Goal: Information Seeking & Learning: Compare options

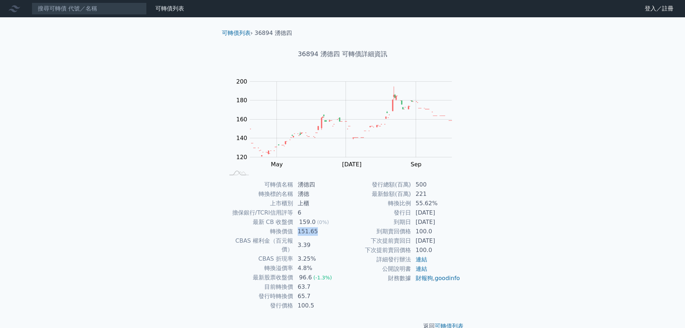
drag, startPoint x: 298, startPoint y: 233, endPoint x: 318, endPoint y: 234, distance: 19.8
click at [318, 234] on td "151.65" at bounding box center [317, 231] width 49 height 9
drag, startPoint x: 415, startPoint y: 210, endPoint x: 452, endPoint y: 220, distance: 37.6
click at [452, 220] on tbody "發行總額(百萬) 500 最新餘額(百萬) 221 轉換比例 55.62% 發行日 2024-03-05 到期日 2027-03-05 到期賣回價格 100.…" at bounding box center [402, 231] width 118 height 103
click at [452, 220] on td "2027-03-05" at bounding box center [435, 221] width 49 height 9
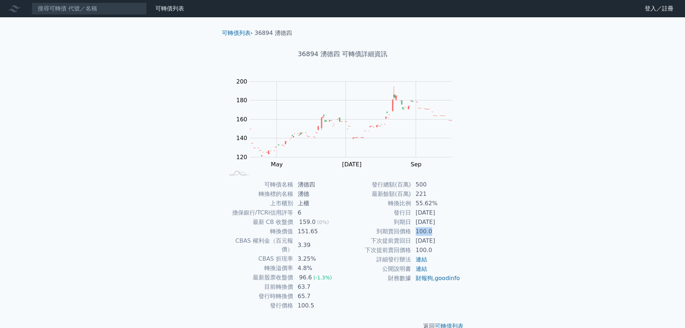
drag, startPoint x: 411, startPoint y: 231, endPoint x: 434, endPoint y: 232, distance: 23.4
click at [434, 232] on tr "到期賣回價格 100.0" at bounding box center [402, 231] width 118 height 9
click at [436, 232] on td "100.0" at bounding box center [435, 231] width 49 height 9
drag, startPoint x: 298, startPoint y: 232, endPoint x: 318, endPoint y: 231, distance: 19.8
click at [318, 231] on td "151.65" at bounding box center [317, 231] width 49 height 9
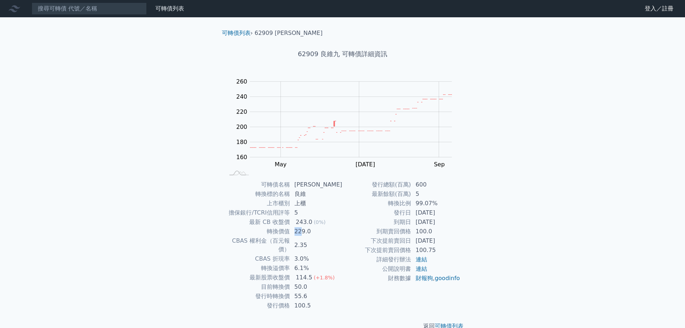
drag, startPoint x: 296, startPoint y: 234, endPoint x: 304, endPoint y: 234, distance: 7.9
click at [304, 234] on td "229.0" at bounding box center [316, 231] width 53 height 9
drag, startPoint x: 419, startPoint y: 224, endPoint x: 436, endPoint y: 221, distance: 17.5
click at [436, 221] on td "2027-03-07" at bounding box center [435, 221] width 49 height 9
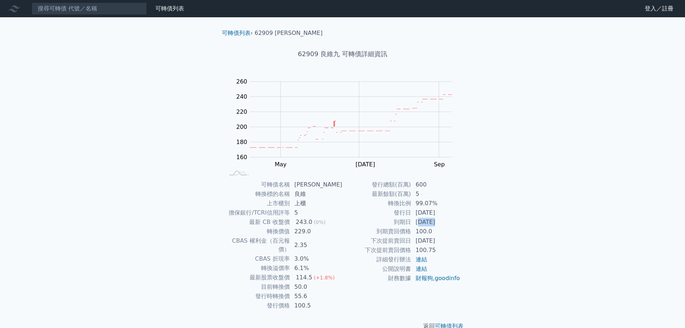
click at [436, 221] on td "2027-03-07" at bounding box center [435, 221] width 49 height 9
drag, startPoint x: 328, startPoint y: 234, endPoint x: 332, endPoint y: 257, distance: 23.6
click at [332, 257] on tbody "可轉債名稱 良維九 轉換標的名稱 良維 上市櫃別 上櫃 擔保銀行/TCRI信用評等 5 最新 CB 收盤價 243.0 (0%) 轉換價值 229.0 CBA…" at bounding box center [284, 245] width 118 height 130
click at [332, 263] on td "6.1%" at bounding box center [316, 267] width 53 height 9
click at [498, 241] on div "可轉債列表 財務數據 可轉債列表 財務數據 登入／註冊 登入／註冊 可轉債列表 › 62909 良維九 62909 良維九 可轉債詳細資訊 Zoom Out …" at bounding box center [342, 171] width 685 height 342
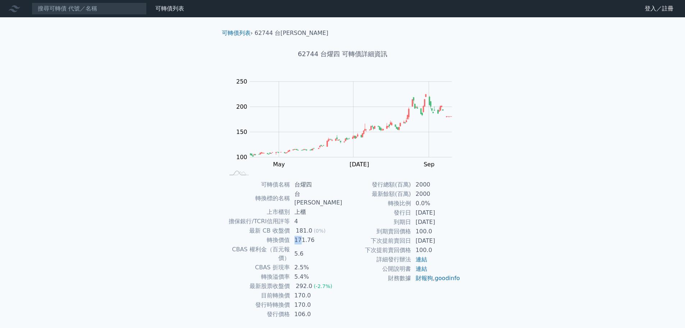
drag, startPoint x: 297, startPoint y: 233, endPoint x: 306, endPoint y: 233, distance: 8.3
click at [306, 235] on td "171.76" at bounding box center [316, 239] width 53 height 9
click at [477, 222] on div "可轉債列表 › 62744 台燿四 62744 台燿四 可轉債詳細資訊 Zoom Out 100 60 80 100 120 140 300 250 200 …" at bounding box center [343, 183] width 276 height 333
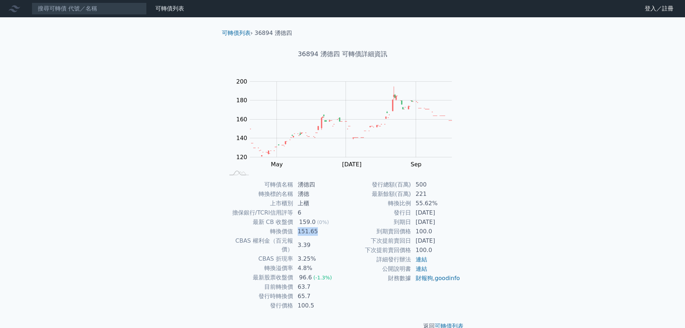
drag, startPoint x: 297, startPoint y: 232, endPoint x: 318, endPoint y: 232, distance: 20.9
click at [318, 232] on td "151.65" at bounding box center [317, 231] width 49 height 9
drag, startPoint x: 299, startPoint y: 222, endPoint x: 309, endPoint y: 219, distance: 10.9
click at [309, 219] on div "159.0" at bounding box center [307, 222] width 19 height 9
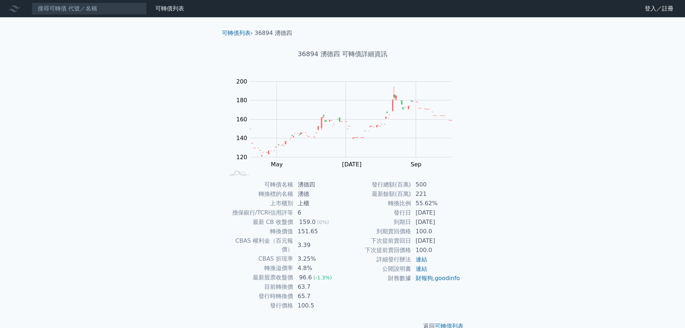
click at [545, 192] on div "可轉債列表 財務數據 可轉債列表 財務數據 登入／註冊 登入／註冊 可轉債列表 › 36894 湧德四 36894 湧德四 可轉債詳細資訊 Zoom Out …" at bounding box center [342, 171] width 685 height 342
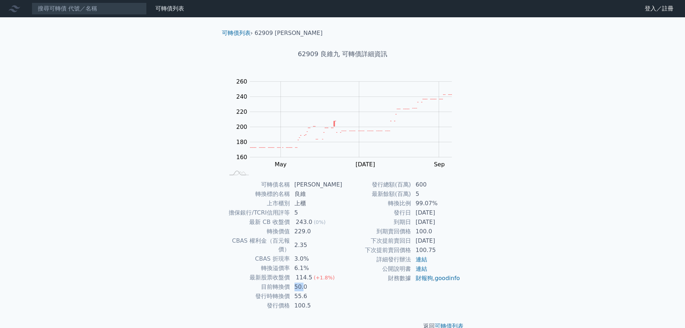
drag, startPoint x: 299, startPoint y: 281, endPoint x: 307, endPoint y: 279, distance: 7.9
click at [307, 282] on td "50.0" at bounding box center [316, 286] width 53 height 9
click at [313, 282] on td "50.0" at bounding box center [316, 286] width 53 height 9
drag, startPoint x: 312, startPoint y: 289, endPoint x: 307, endPoint y: 289, distance: 5.0
click at [307, 291] on td "55.6" at bounding box center [316, 295] width 53 height 9
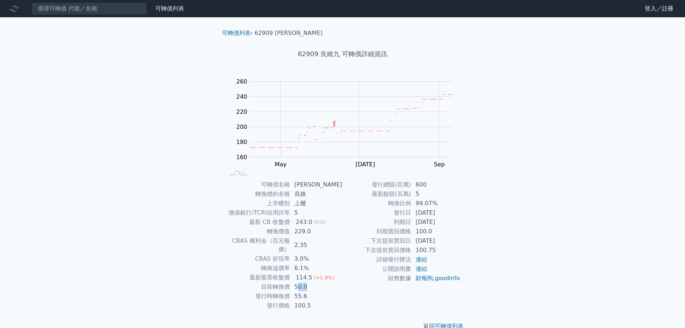
drag, startPoint x: 300, startPoint y: 282, endPoint x: 310, endPoint y: 279, distance: 10.5
click at [310, 282] on td "50.0" at bounding box center [316, 286] width 53 height 9
drag, startPoint x: 417, startPoint y: 224, endPoint x: 444, endPoint y: 218, distance: 26.8
click at [443, 218] on td "2027-03-07" at bounding box center [435, 221] width 49 height 9
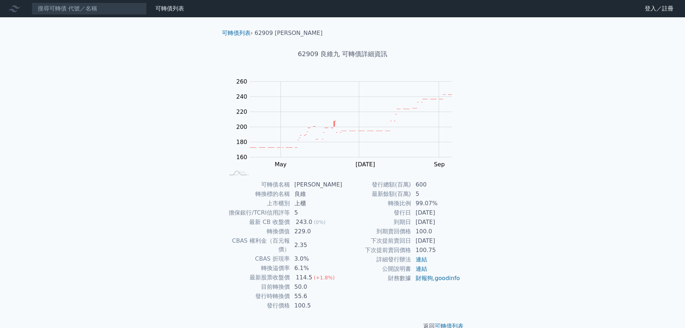
click at [445, 218] on td "2027-03-07" at bounding box center [435, 221] width 49 height 9
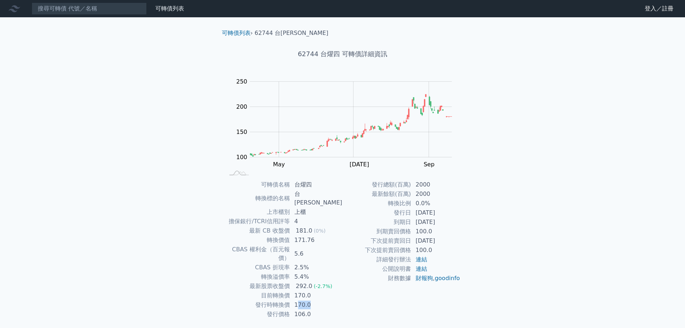
drag, startPoint x: 300, startPoint y: 288, endPoint x: 324, endPoint y: 291, distance: 23.9
click at [324, 300] on td "170.0" at bounding box center [316, 304] width 53 height 9
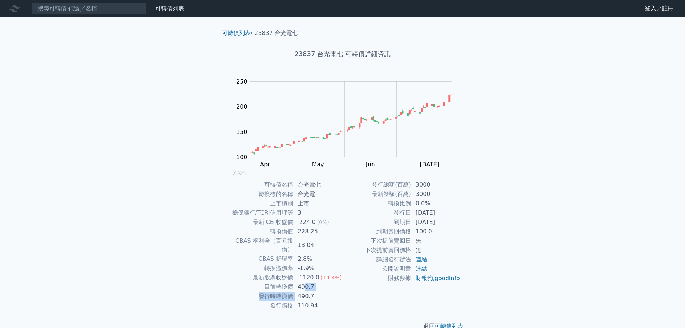
drag, startPoint x: 296, startPoint y: 283, endPoint x: 306, endPoint y: 281, distance: 9.9
click at [305, 281] on tbody "可轉債名稱 台光電七 轉換標的名稱 台光電 上市櫃別 上市 擔保銀行/TCRI信用評等 3 最新 CB 收盤價 224.0 (0%) 轉換價值 228.25 …" at bounding box center [284, 245] width 118 height 130
click at [323, 274] on span "(+1.4%)" at bounding box center [331, 277] width 21 height 6
